Goal: Check status: Check status

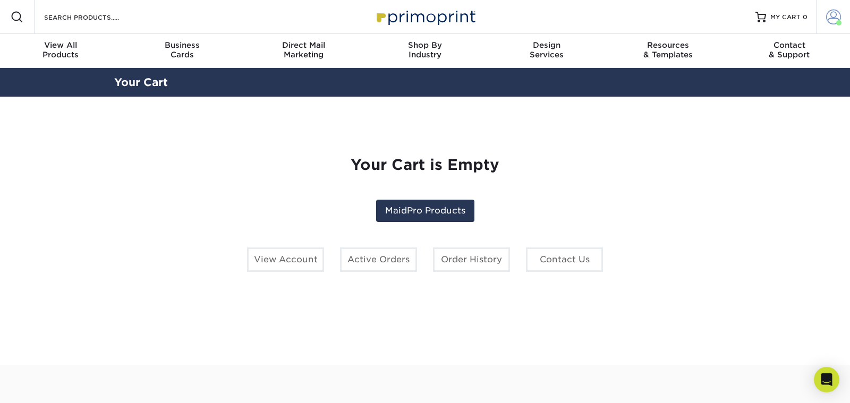
click at [827, 16] on span at bounding box center [833, 17] width 15 height 15
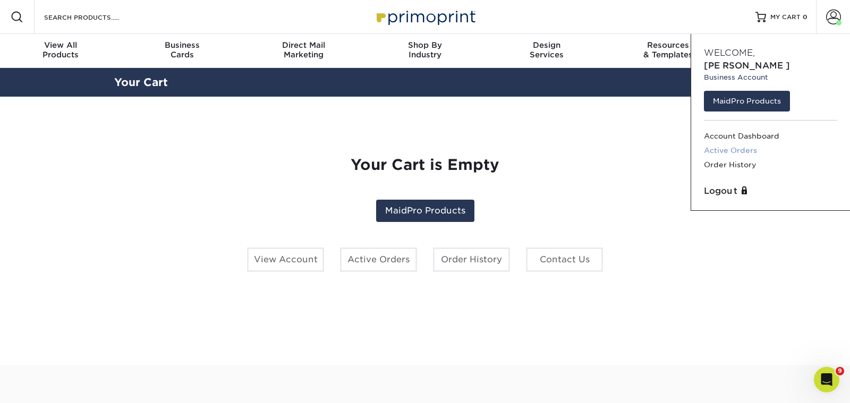
click at [730, 143] on link "Active Orders" at bounding box center [770, 150] width 133 height 14
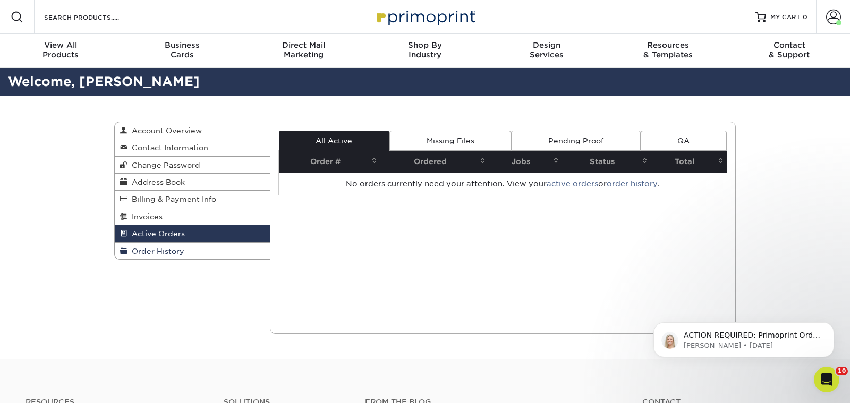
click at [160, 247] on span "Order History" at bounding box center [155, 251] width 57 height 8
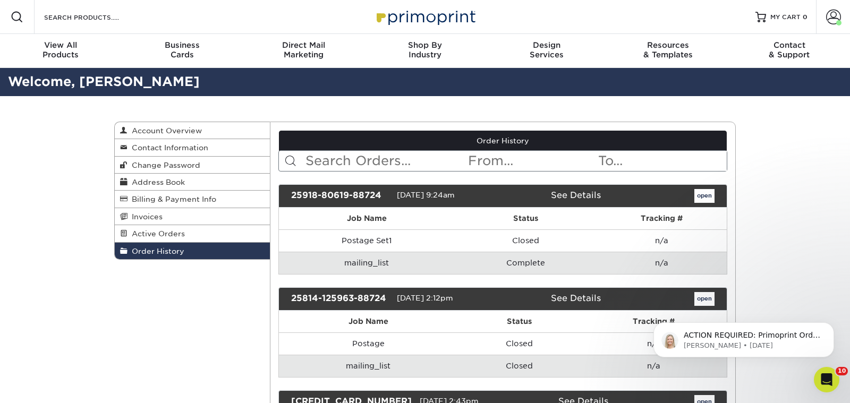
click at [582, 195] on link "See Details" at bounding box center [576, 195] width 50 height 10
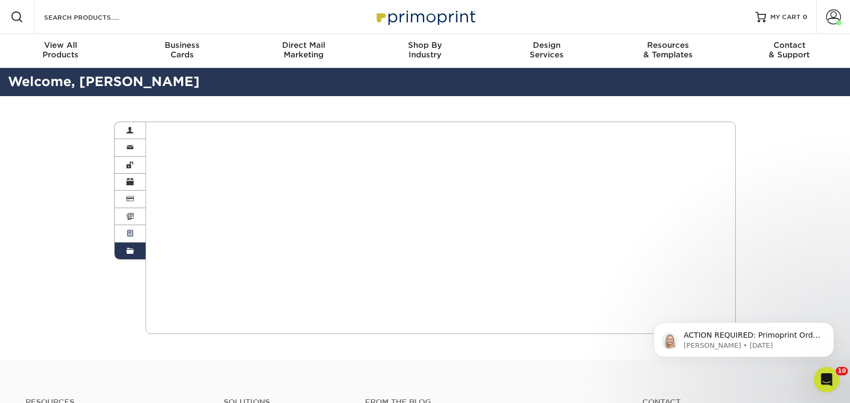
click at [135, 226] on link "Active Orders" at bounding box center [130, 233] width 31 height 17
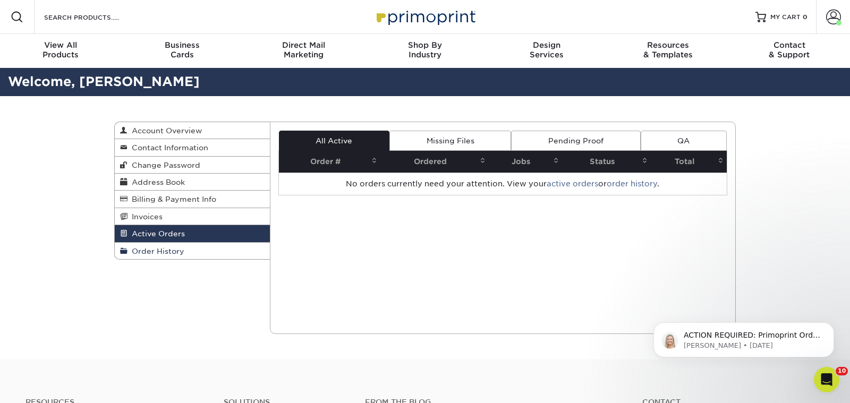
click at [159, 247] on span "Order History" at bounding box center [155, 251] width 57 height 8
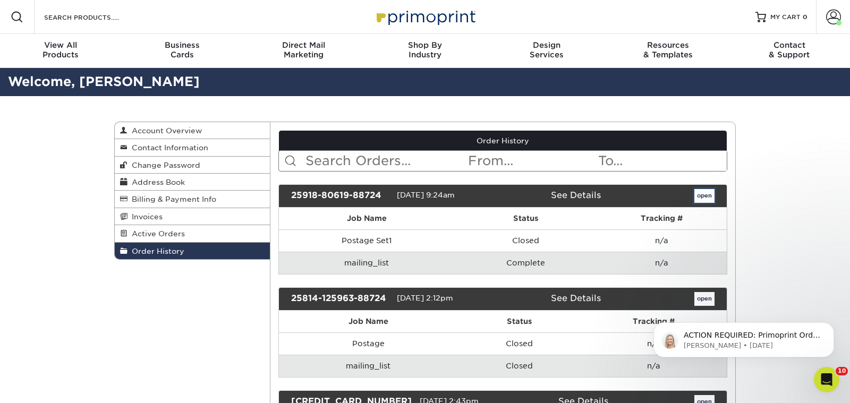
click at [704, 196] on link "open" at bounding box center [704, 196] width 20 height 14
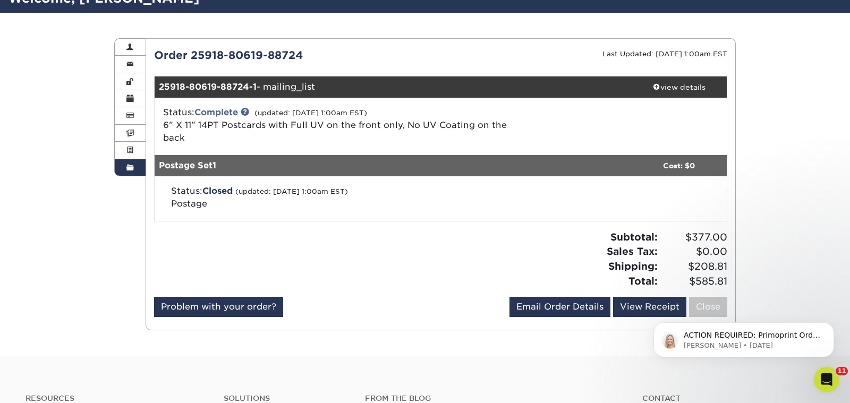
scroll to position [83, 0]
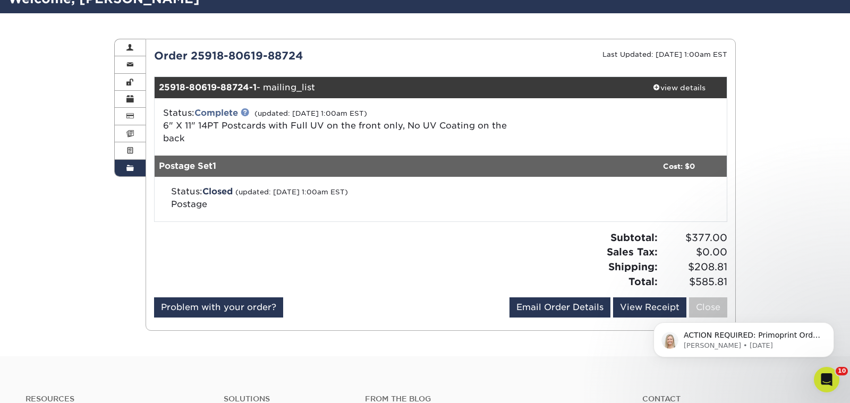
click at [247, 113] on link at bounding box center [245, 112] width 8 height 8
click at [210, 116] on link "Complete" at bounding box center [216, 113] width 44 height 10
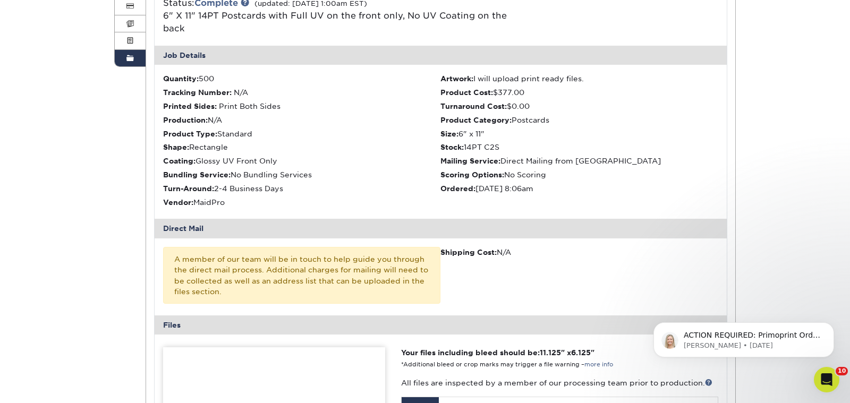
scroll to position [95, 0]
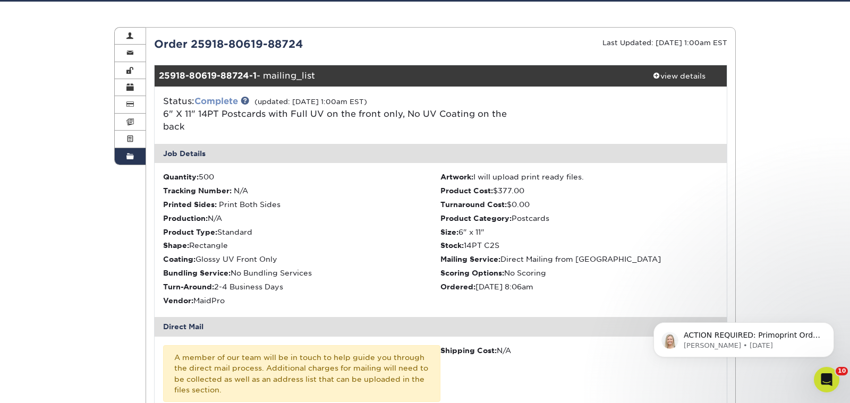
click at [213, 98] on link "Complete" at bounding box center [216, 101] width 44 height 10
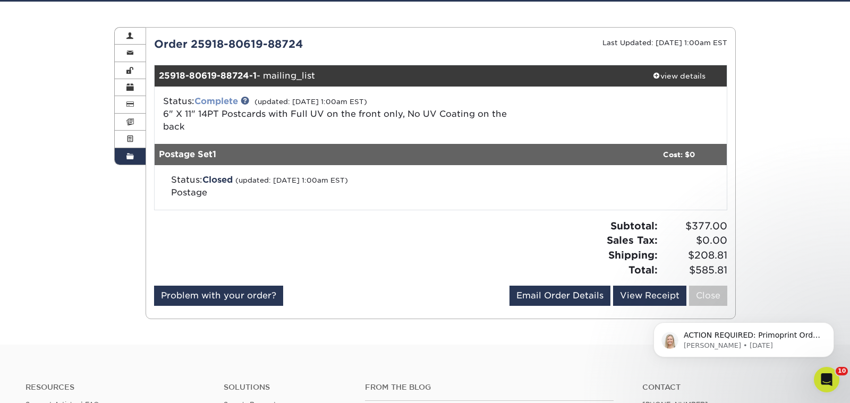
click at [213, 98] on link "Complete" at bounding box center [216, 101] width 44 height 10
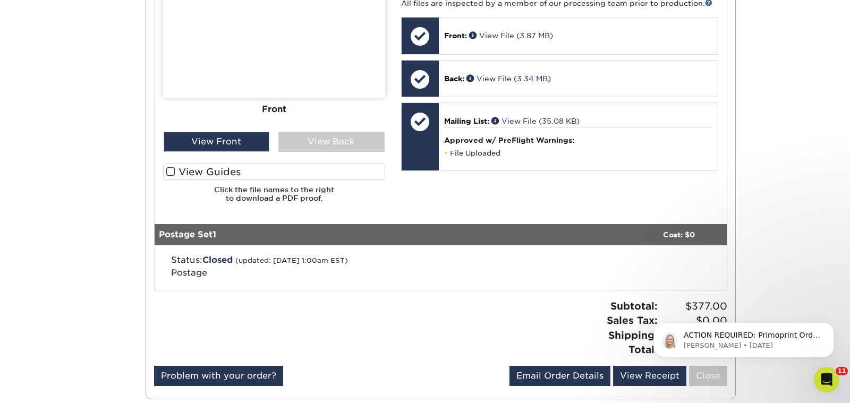
scroll to position [571, 0]
